Goal: Task Accomplishment & Management: Manage account settings

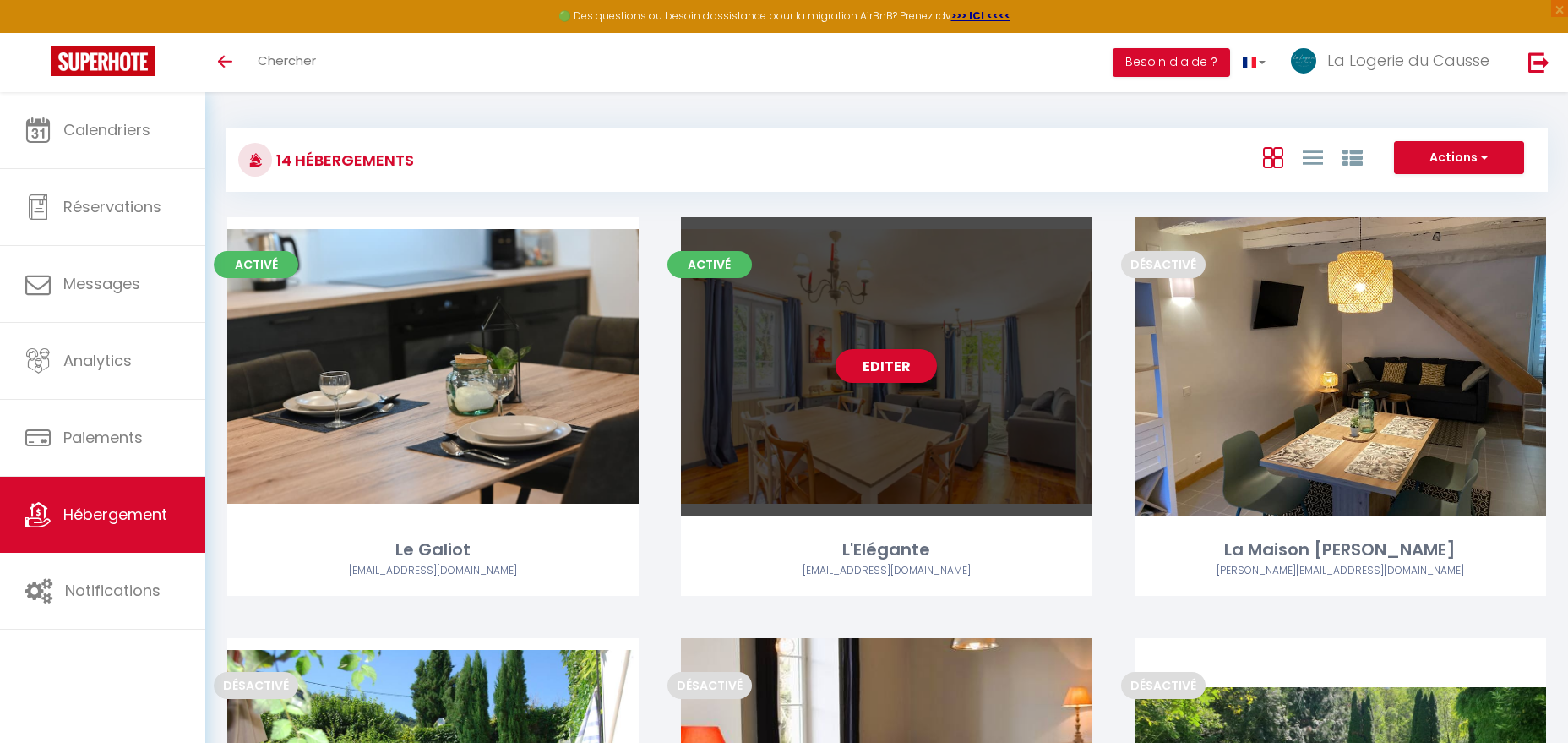
click at [919, 296] on div "Editer" at bounding box center [887, 366] width 411 height 299
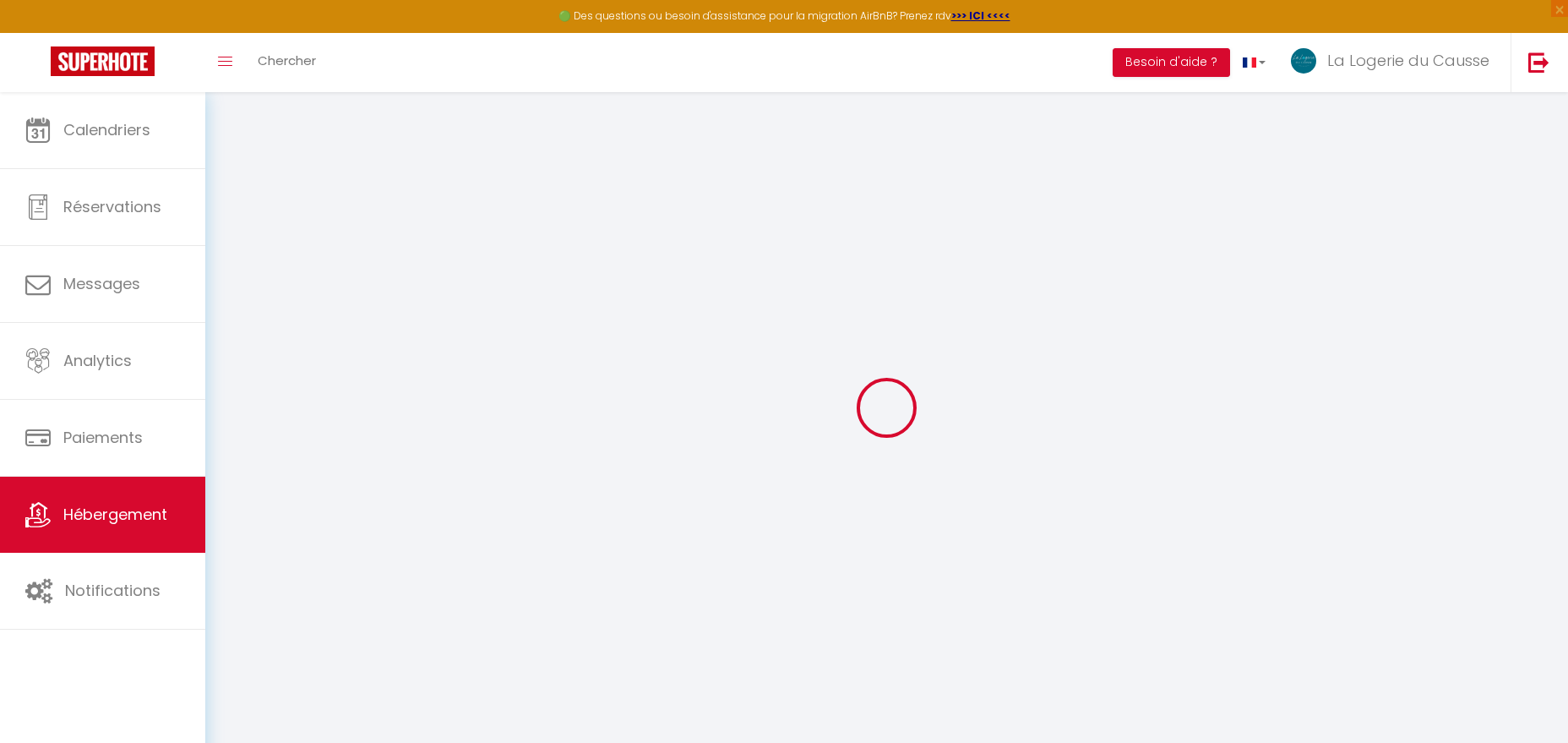
checkbox input "false"
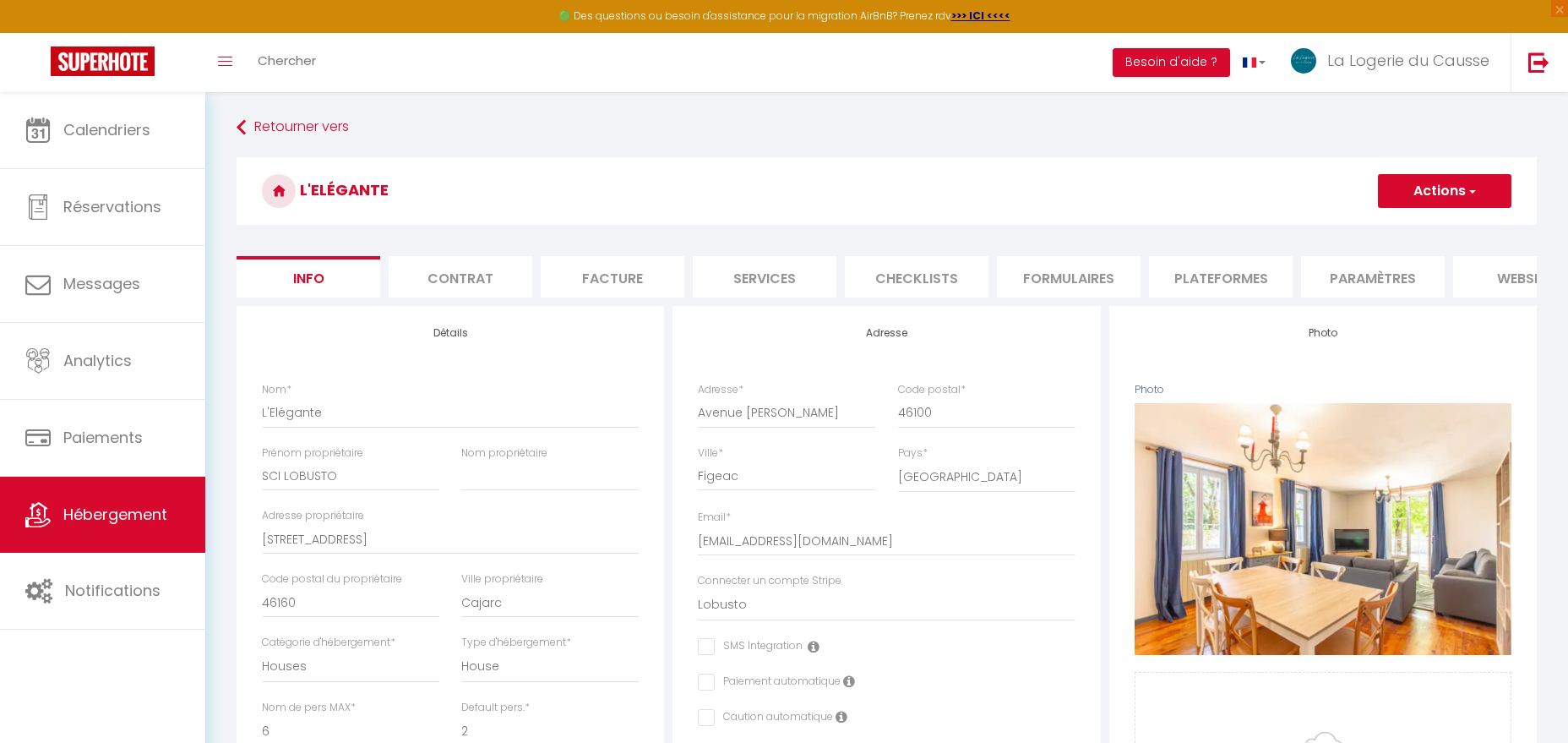
click at [1223, 274] on li "Plateformes" at bounding box center [1221, 276] width 144 height 41
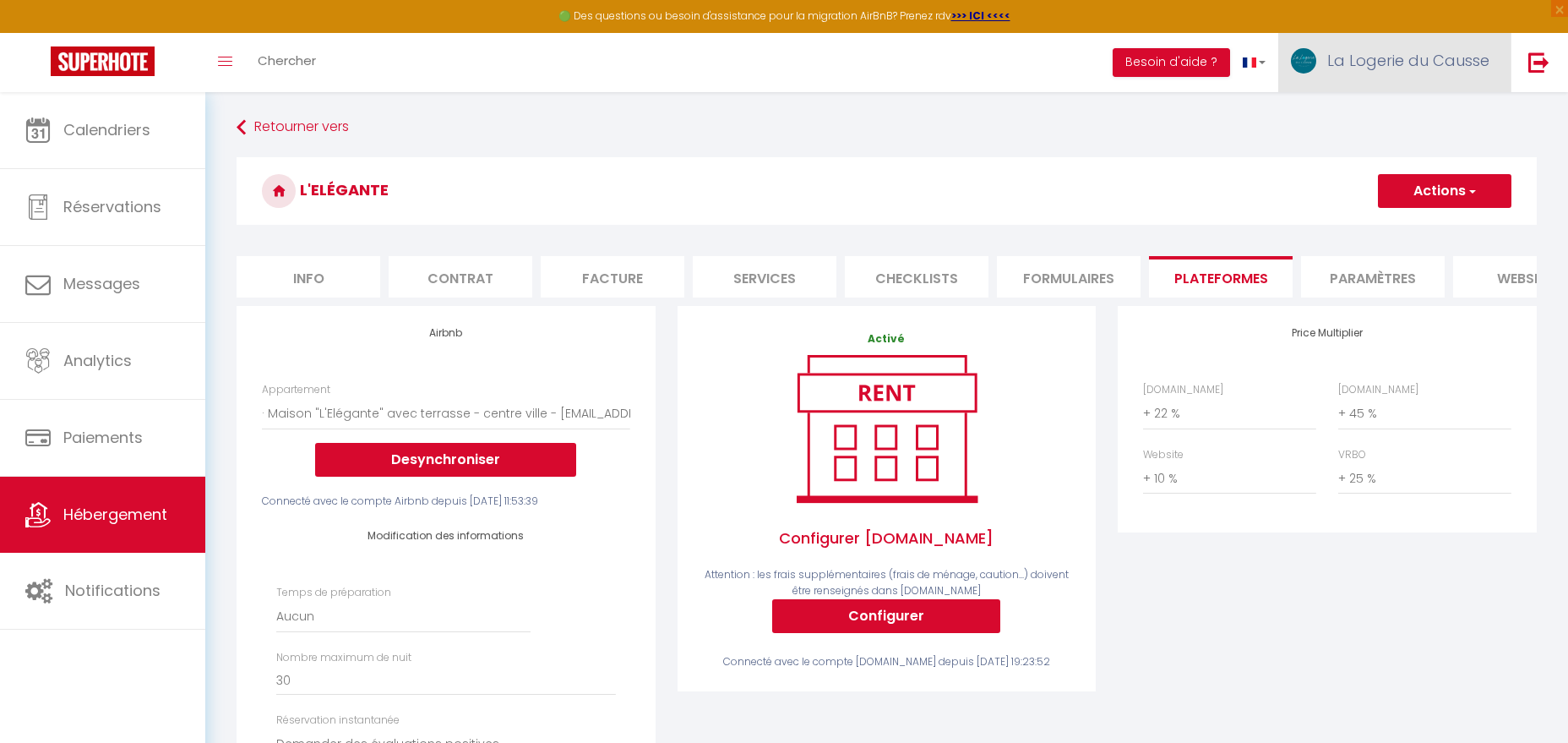
click at [1430, 63] on span "La Logerie du Causse" at bounding box center [1408, 60] width 162 height 21
click at [1441, 116] on link "Paramètres" at bounding box center [1442, 117] width 125 height 29
select select "fr"
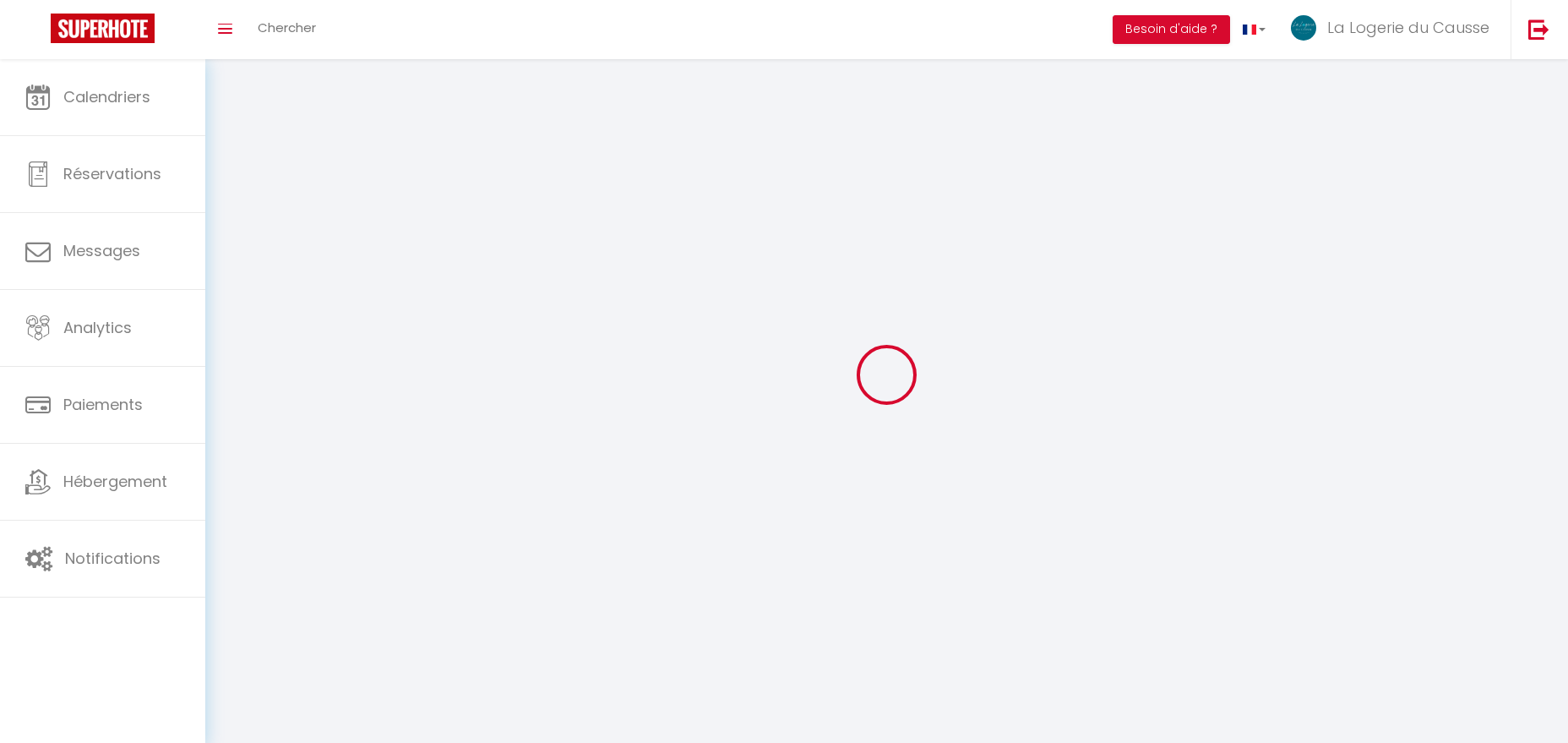
select select
type input "La Logerie du Causse"
type input "-"
type input "0744824085"
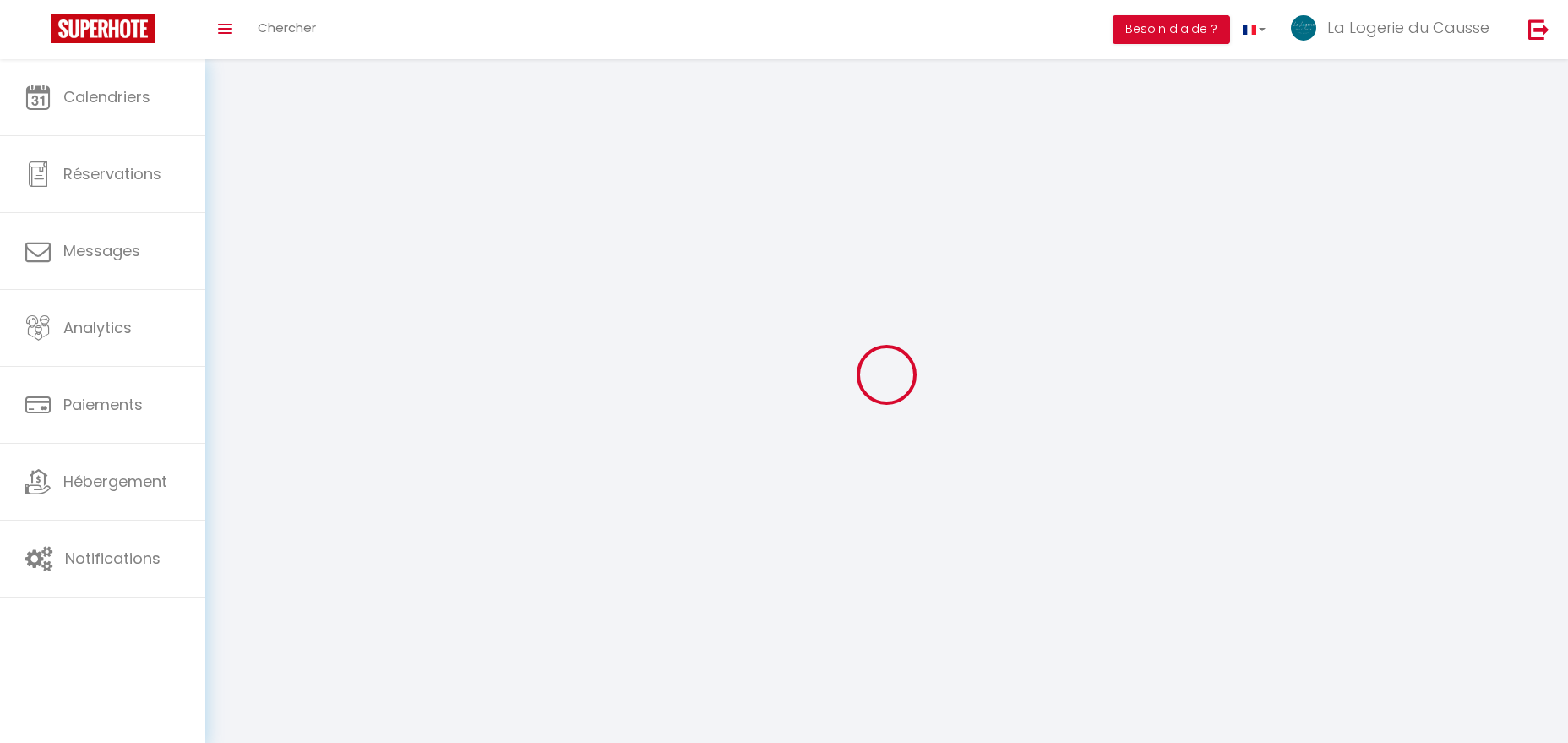
type input "14 lotissement [GEOGRAPHIC_DATA]"
type input "12260"
type input "Villeneuve"
type input "wxMrFle2AMHEYFZsfQrblHKhN"
type input "5fZ74WOxCNjVDKc54TaHqQ9Mr"
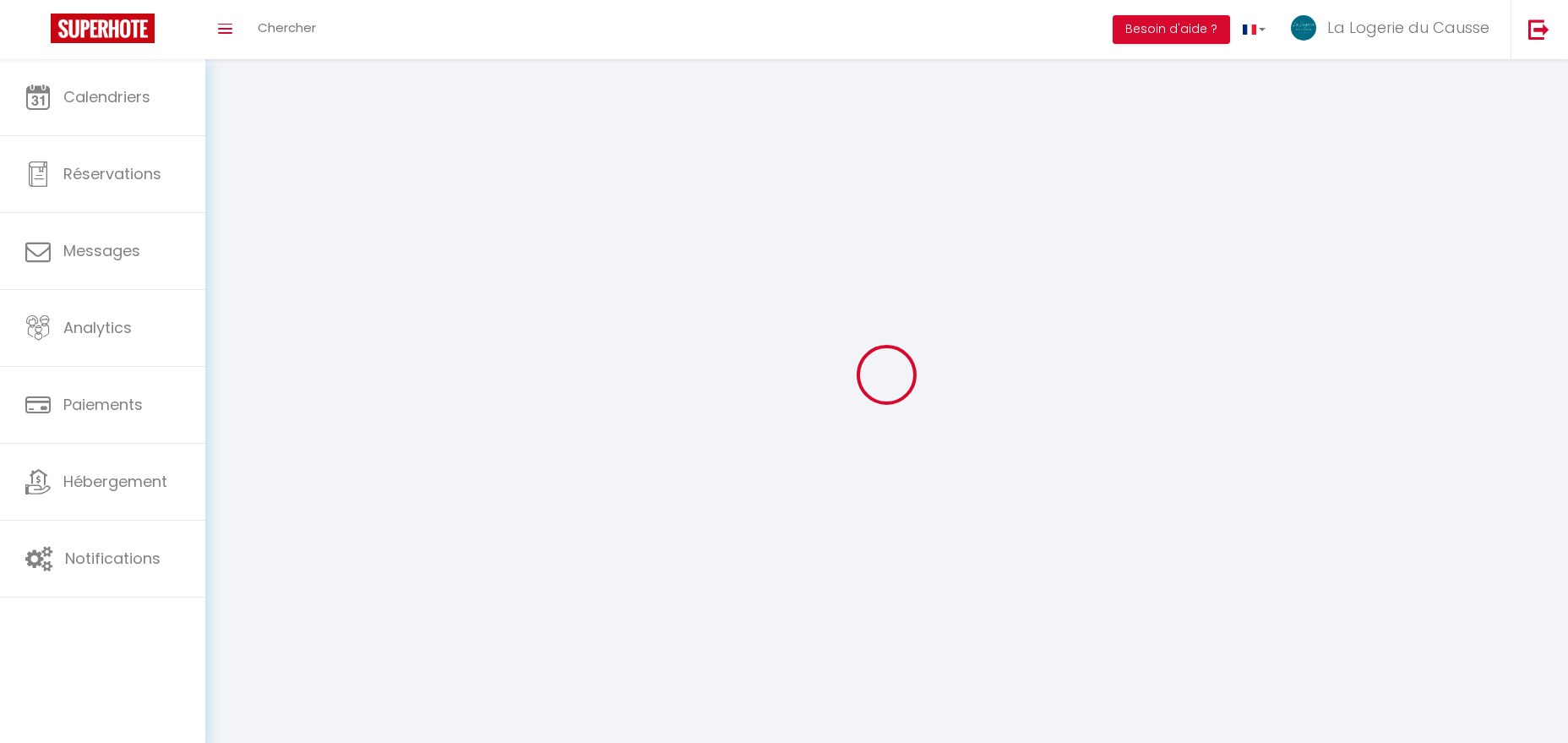
type input "[URL][DOMAIN_NAME]"
select select "28"
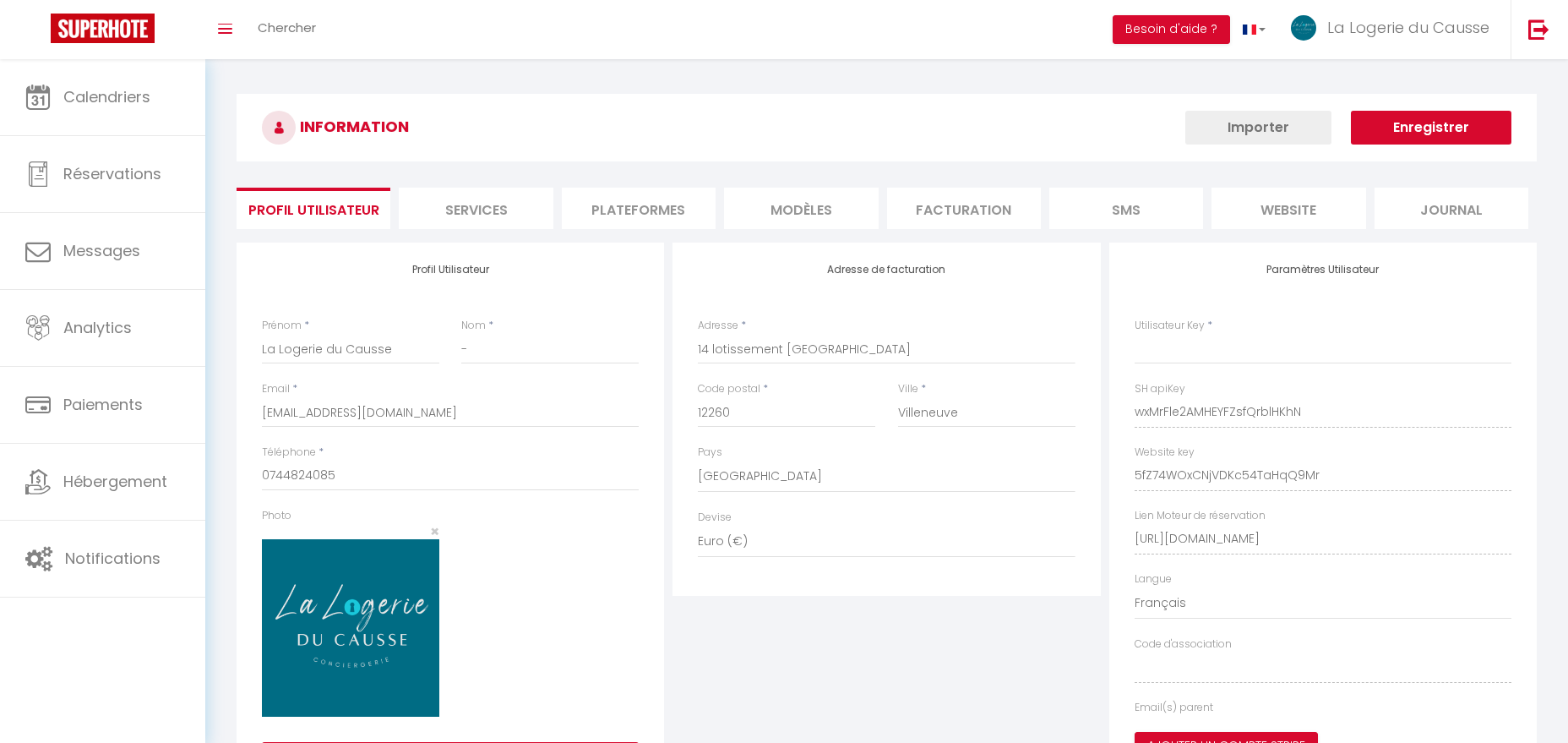
click at [668, 220] on li "Plateformes" at bounding box center [639, 208] width 154 height 41
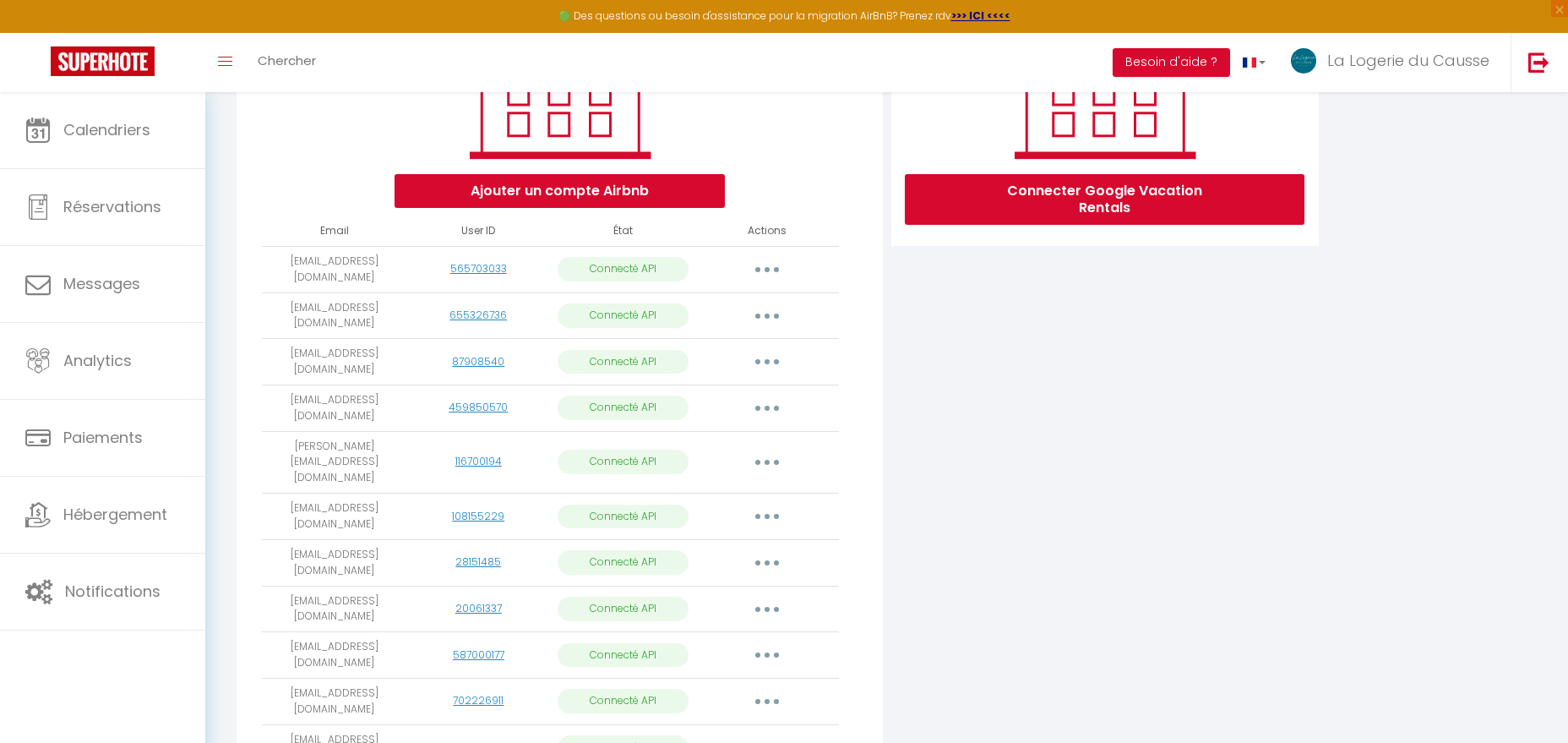
scroll to position [294, 0]
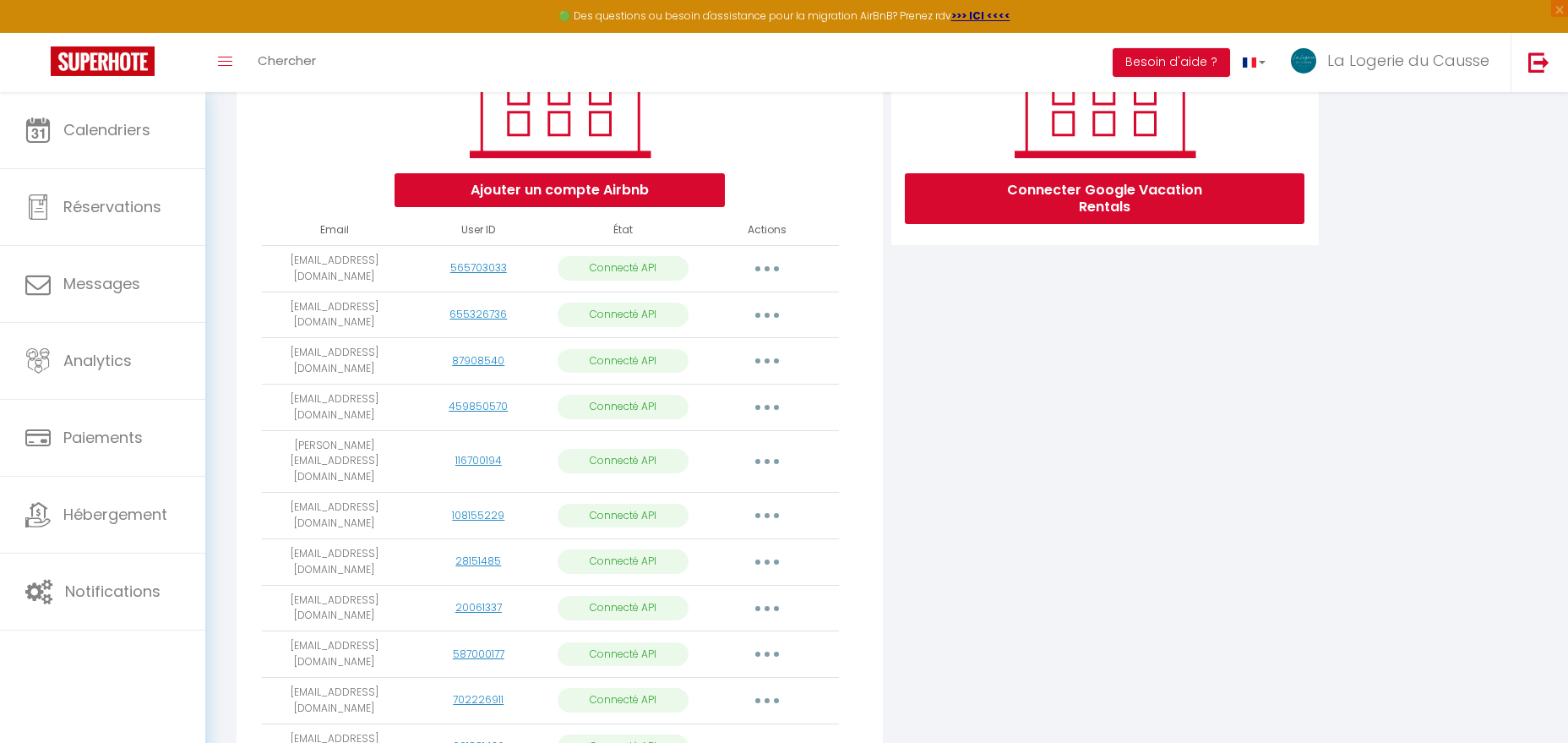
click at [760, 401] on button "button" at bounding box center [766, 406] width 47 height 27
click at [719, 431] on link "Importer les appartements" at bounding box center [692, 445] width 187 height 29
select select "39167"
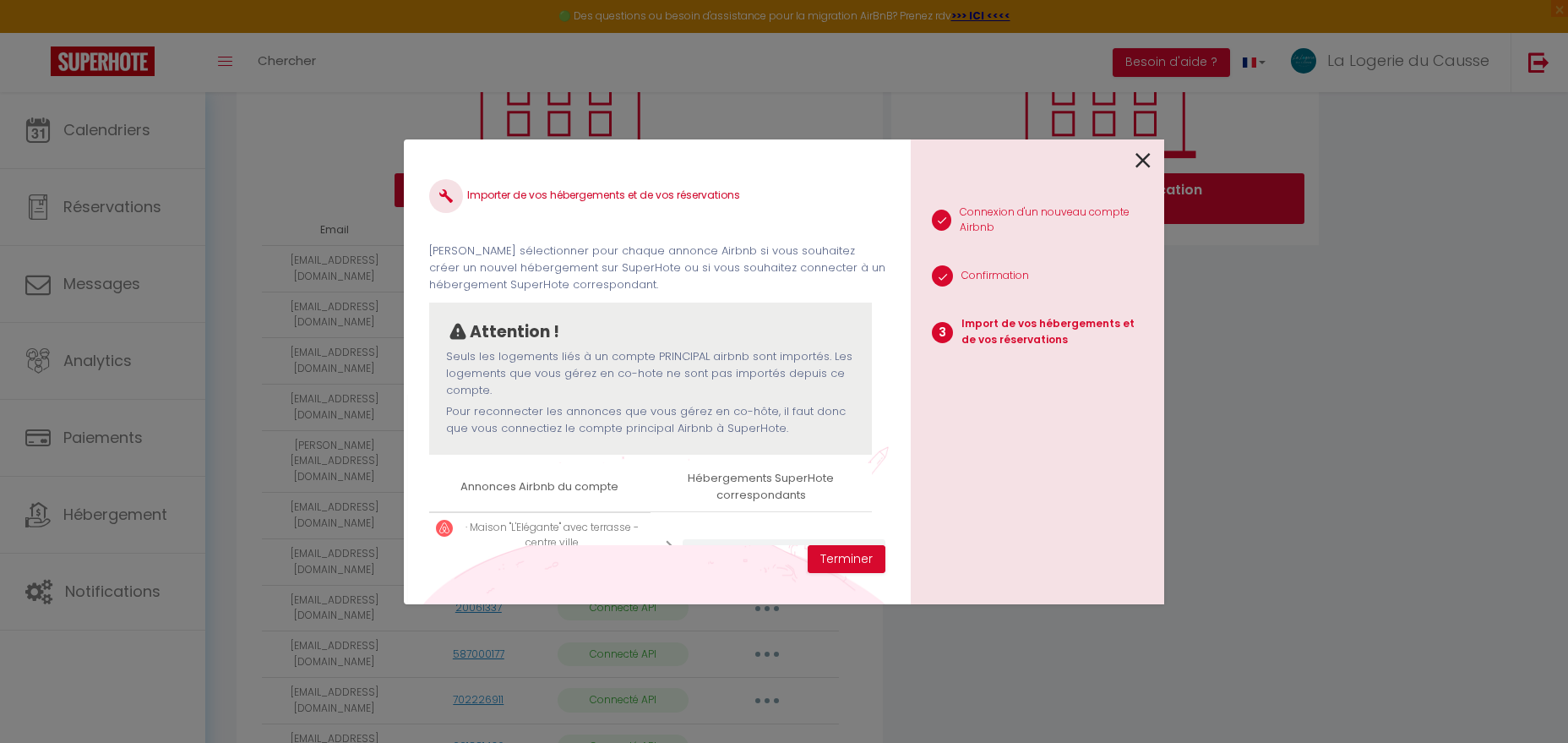
scroll to position [66, 0]
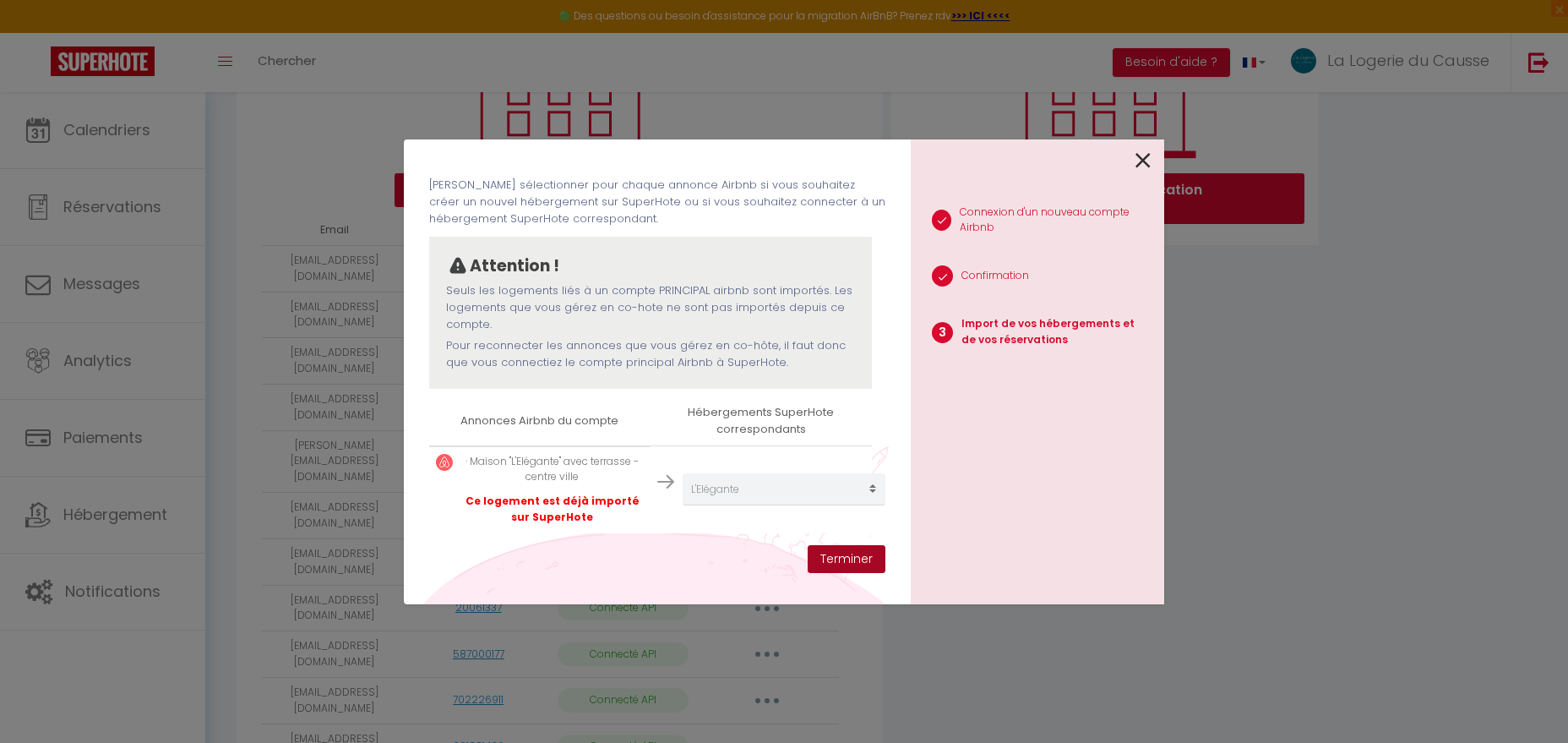
click at [849, 560] on button "Terminer" at bounding box center [847, 559] width 78 height 29
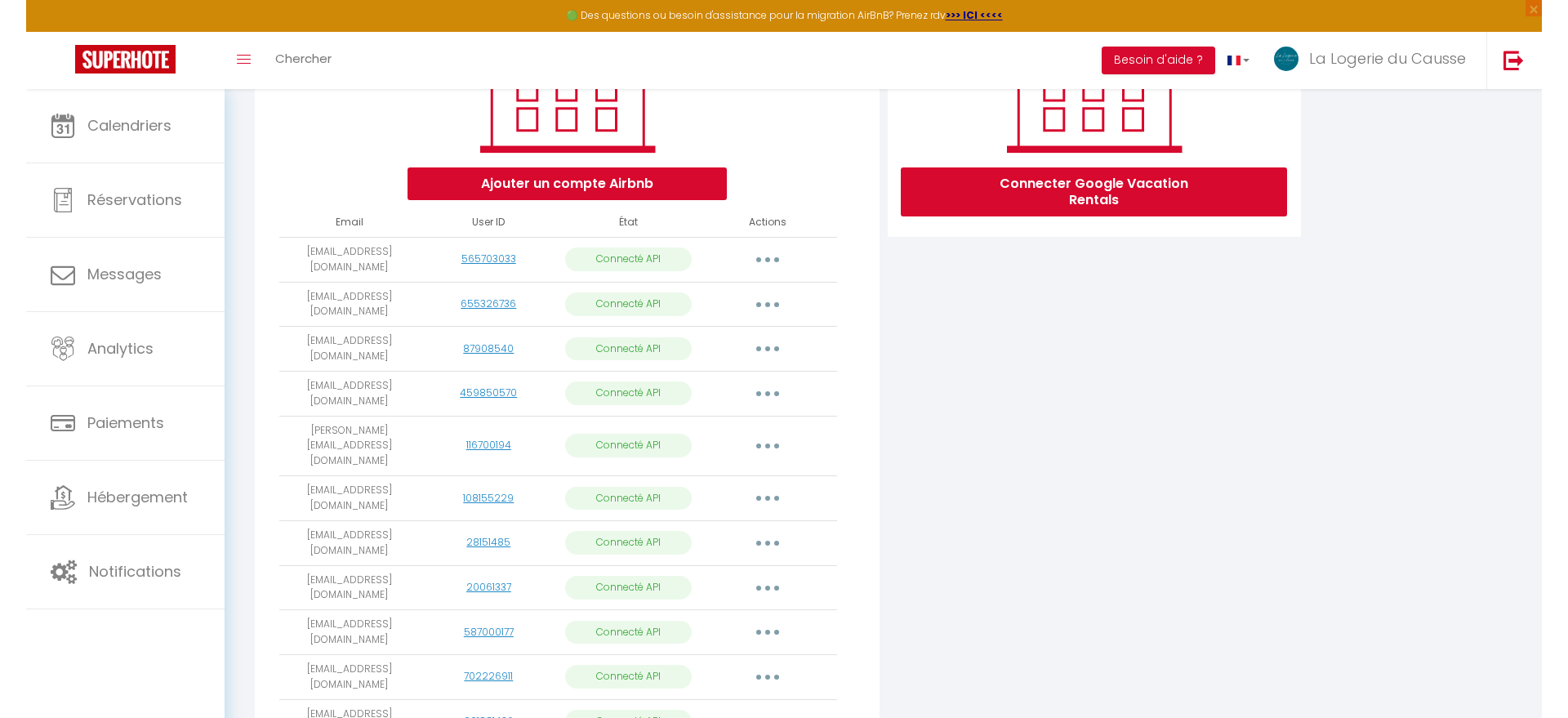
scroll to position [0, 0]
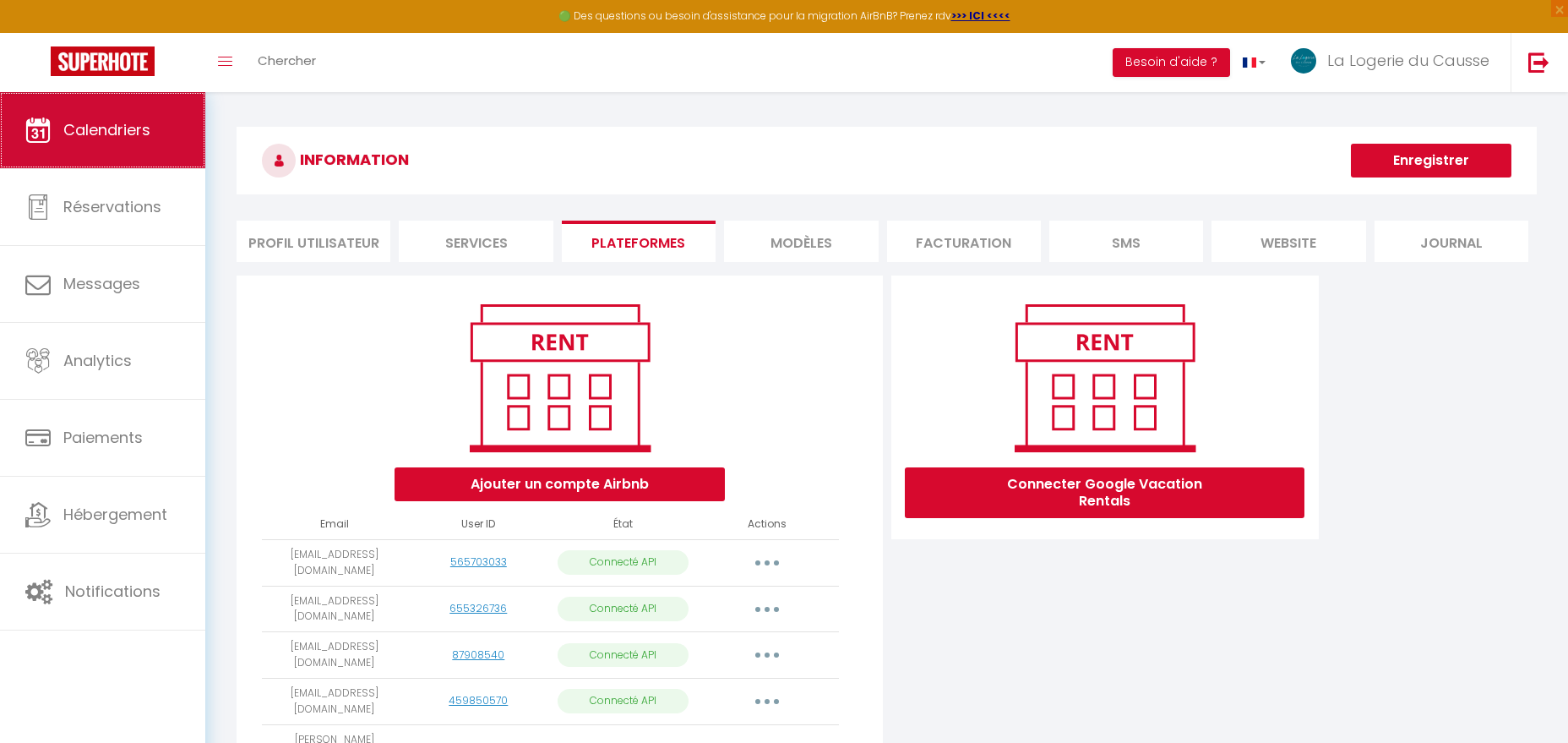
click at [124, 143] on link "Calendriers" at bounding box center [103, 130] width 206 height 76
